Goal: Check status: Check status

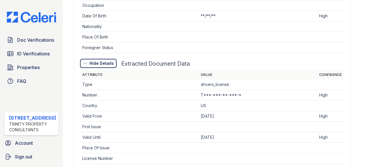
scroll to position [298, 0]
click at [225, 92] on td "T***-***-**-***-*" at bounding box center [257, 95] width 118 height 11
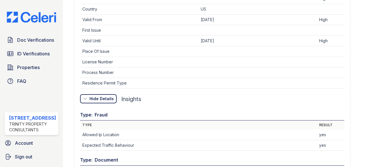
scroll to position [387, 0]
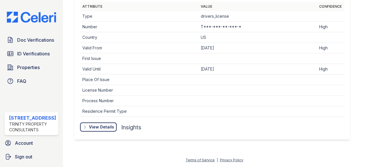
scroll to position [364, 0]
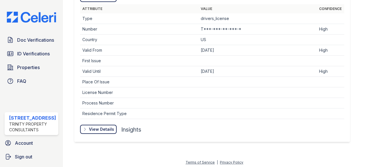
click at [0, 0] on div "View Details" at bounding box center [0, 0] width 0 height 0
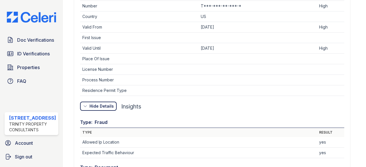
click at [96, 128] on th "Type" at bounding box center [198, 132] width 237 height 9
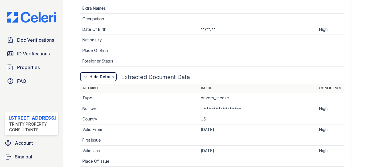
click at [105, 78] on div "Hide Details" at bounding box center [102, 77] width 24 height 6
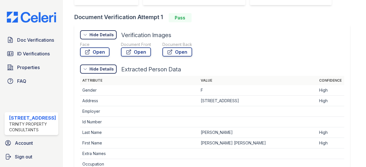
click at [105, 70] on div "Hide Details" at bounding box center [102, 69] width 24 height 6
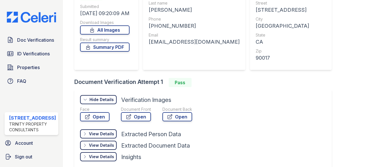
scroll to position [65, 0]
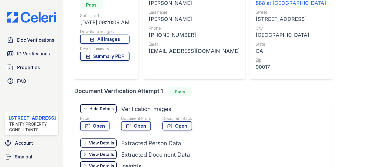
click at [102, 107] on div "Hide Details" at bounding box center [102, 109] width 24 height 6
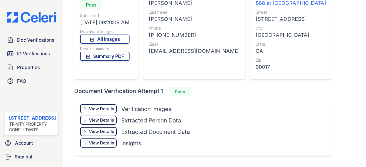
click at [102, 107] on div "View Details" at bounding box center [101, 109] width 25 height 6
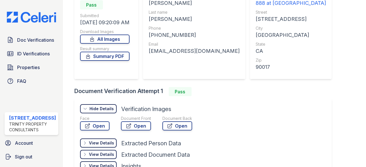
click at [102, 107] on div "Hide Details" at bounding box center [102, 109] width 24 height 6
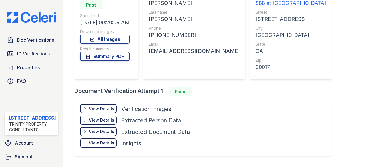
click at [104, 112] on div "View Details" at bounding box center [101, 109] width 25 height 6
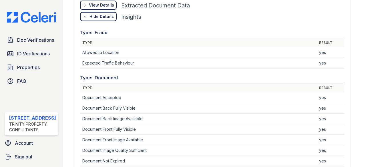
scroll to position [170, 0]
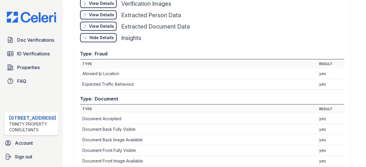
click at [103, 10] on div "View Details Details Hide Details Details Insights" at bounding box center [212, 4] width 264 height 11
click at [0, 0] on div "Hide Details" at bounding box center [0, 0] width 0 height 0
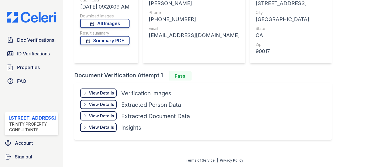
click at [106, 112] on div "View Details Details" at bounding box center [98, 116] width 37 height 9
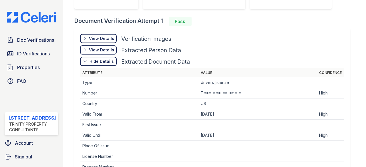
scroll to position [128, 0]
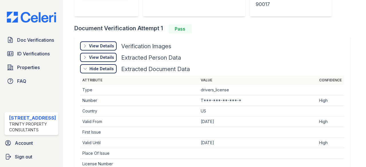
click at [102, 46] on div "View Details" at bounding box center [101, 46] width 25 height 6
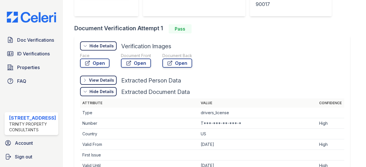
click at [102, 79] on div "View Details" at bounding box center [101, 80] width 25 height 6
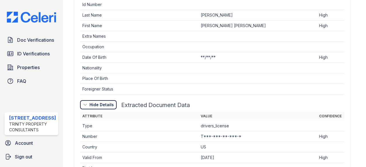
scroll to position [258, 0]
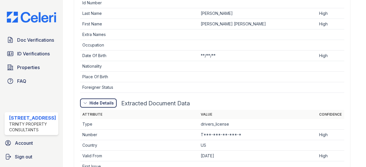
click at [93, 99] on div "Hide Details Details" at bounding box center [98, 103] width 37 height 9
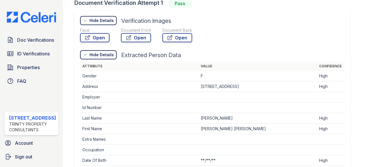
click at [104, 55] on div "Hide Details" at bounding box center [102, 55] width 24 height 6
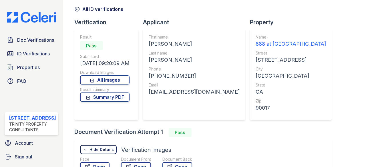
scroll to position [22, 0]
